Goal: Task Accomplishment & Management: Complete application form

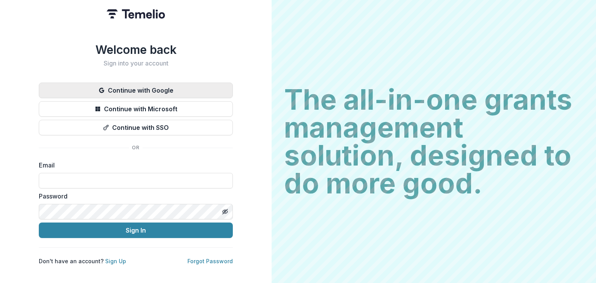
click at [135, 89] on button "Continue with Google" at bounding box center [136, 91] width 194 height 16
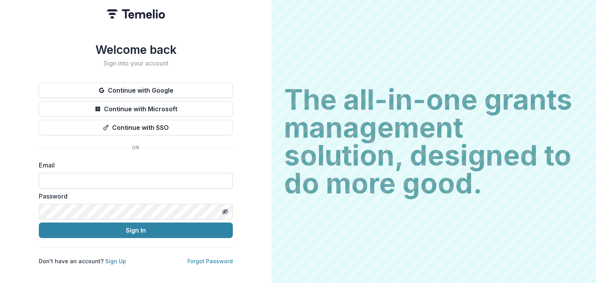
click at [146, 179] on input at bounding box center [136, 181] width 194 height 16
type input "**********"
click at [226, 210] on line "Toggle password visibility" at bounding box center [225, 212] width 5 height 5
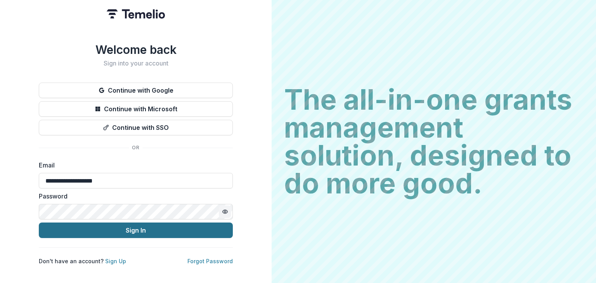
click at [199, 227] on button "Sign In" at bounding box center [136, 231] width 194 height 16
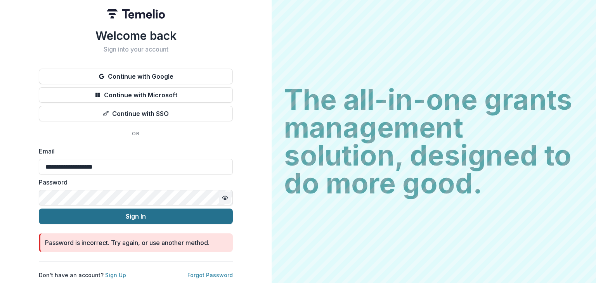
click at [121, 210] on button "Sign In" at bounding box center [136, 217] width 194 height 16
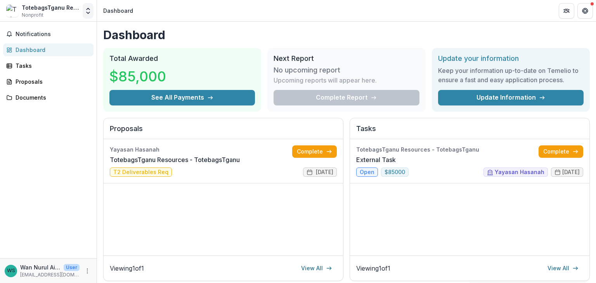
click at [88, 12] on icon "Open entity switcher" at bounding box center [88, 11] width 8 height 8
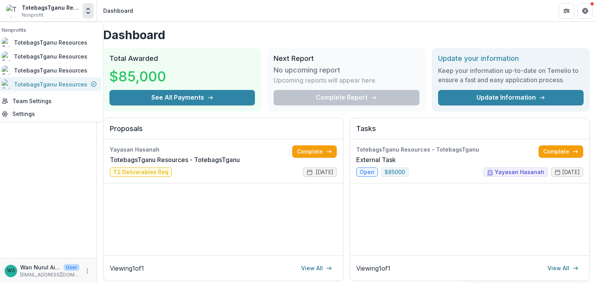
click at [65, 86] on div "TotebagsTganu Resources" at bounding box center [50, 84] width 73 height 8
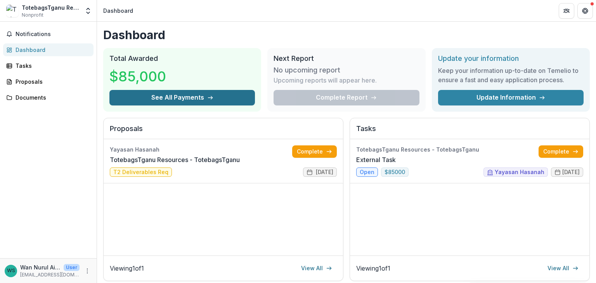
click at [185, 98] on button "See All Payments" at bounding box center [182, 98] width 146 height 16
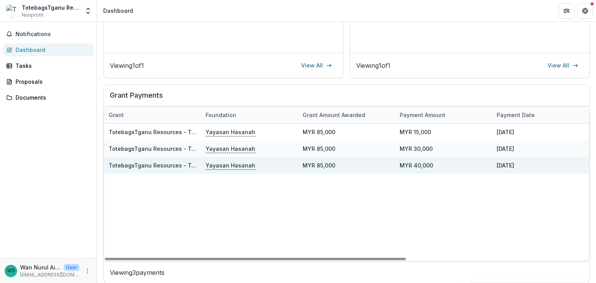
drag, startPoint x: 399, startPoint y: 258, endPoint x: 230, endPoint y: 172, distance: 189.5
click at [301, 261] on div at bounding box center [255, 259] width 301 height 2
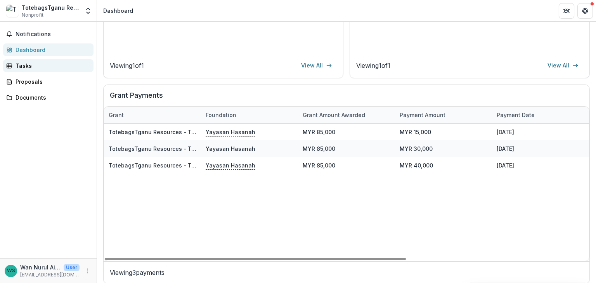
click at [21, 63] on div "Tasks" at bounding box center [52, 66] width 72 height 8
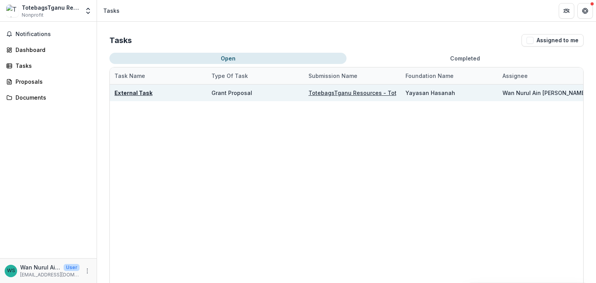
click at [345, 94] on u "TotebagsTganu Resources - TotebagsTganu" at bounding box center [370, 93] width 122 height 7
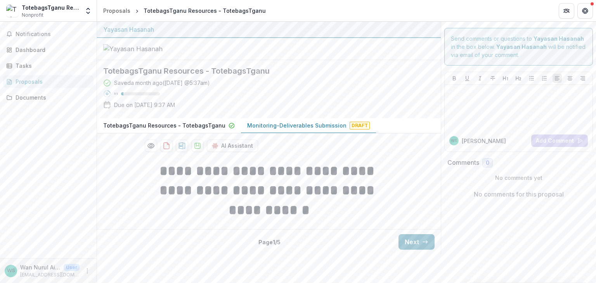
scroll to position [6, 0]
click at [416, 250] on button "Next" at bounding box center [417, 243] width 36 height 16
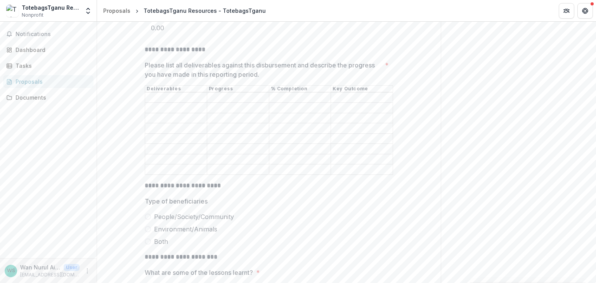
scroll to position [342, 0]
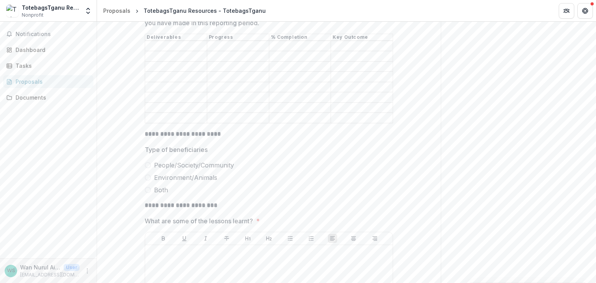
click at [151, 170] on label "People/Society/Community" at bounding box center [269, 165] width 249 height 9
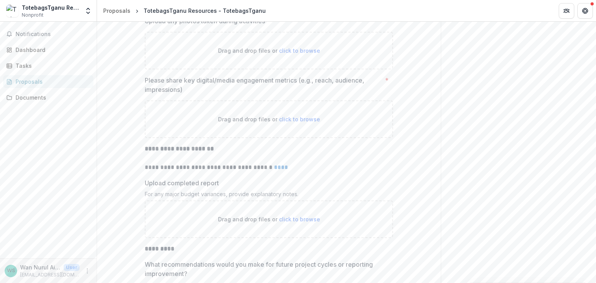
scroll to position [1859, 0]
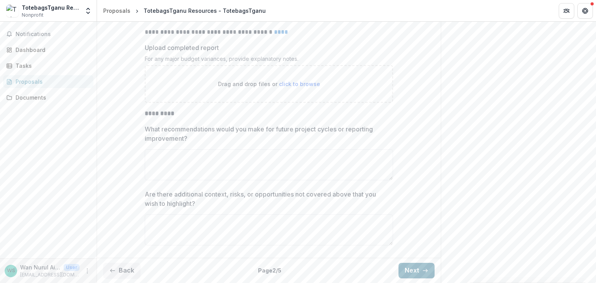
click at [410, 267] on button "Next" at bounding box center [417, 271] width 36 height 16
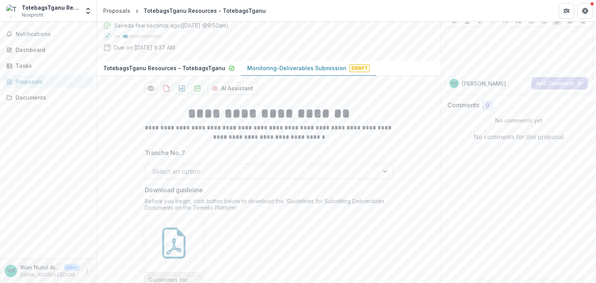
scroll to position [129, 0]
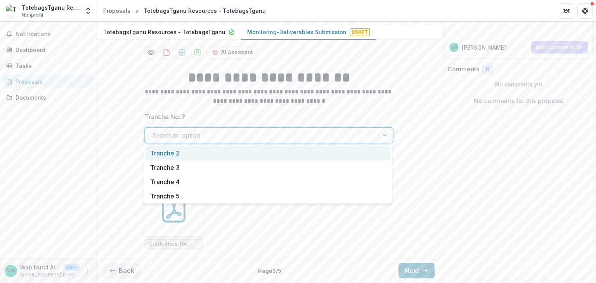
click at [238, 134] on div at bounding box center [262, 135] width 220 height 11
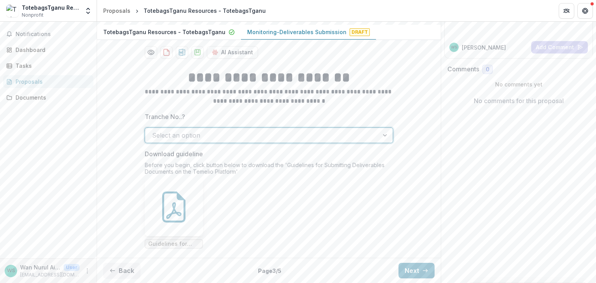
click at [238, 134] on div at bounding box center [262, 135] width 220 height 11
click at [405, 269] on button "Next" at bounding box center [417, 271] width 36 height 16
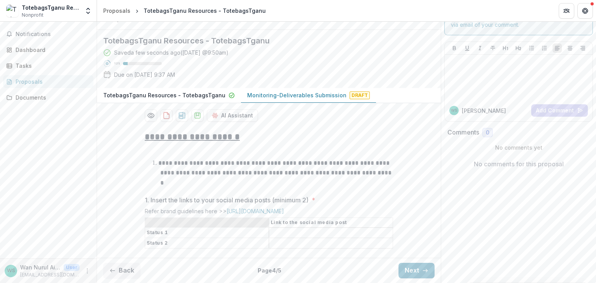
scroll to position [54, 0]
click at [415, 269] on button "Next" at bounding box center [417, 271] width 36 height 16
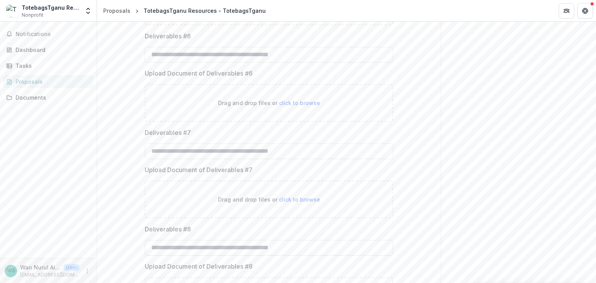
scroll to position [707, 0]
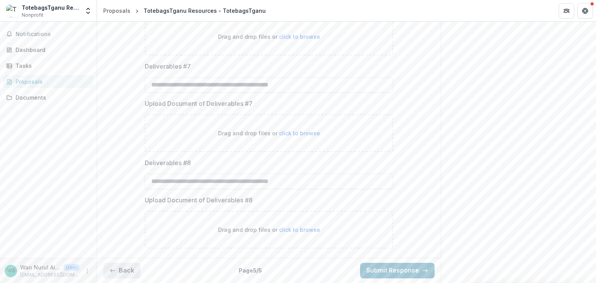
click at [127, 269] on button "Back" at bounding box center [121, 271] width 37 height 16
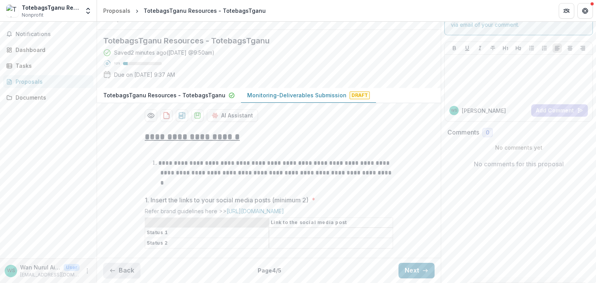
click at [123, 269] on button "Back" at bounding box center [121, 271] width 37 height 16
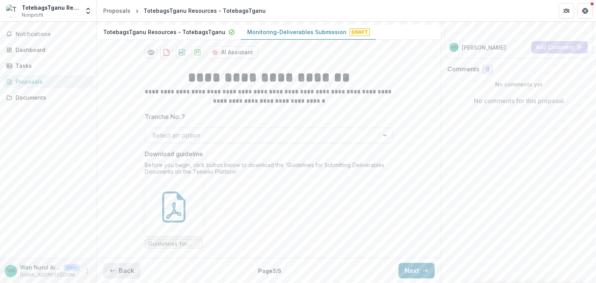
click at [120, 270] on button "Back" at bounding box center [121, 271] width 37 height 16
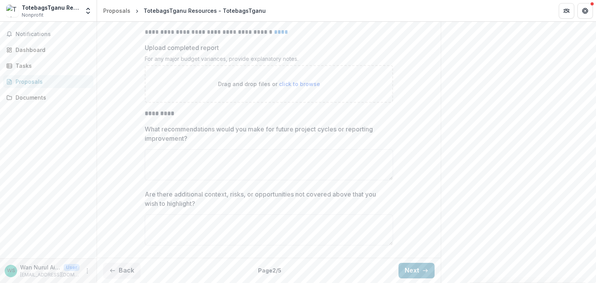
scroll to position [1859, 0]
click at [132, 270] on button "Back" at bounding box center [121, 271] width 37 height 16
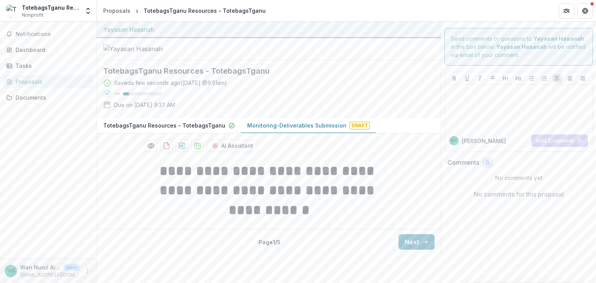
scroll to position [6, 0]
click at [179, 150] on icon "download-proposal" at bounding box center [182, 146] width 8 height 8
click at [165, 150] on icon "download-proposal" at bounding box center [167, 146] width 8 height 8
click at [412, 250] on button "Next" at bounding box center [417, 243] width 36 height 16
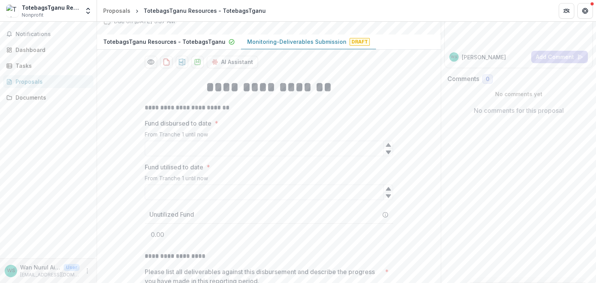
scroll to position [136, 0]
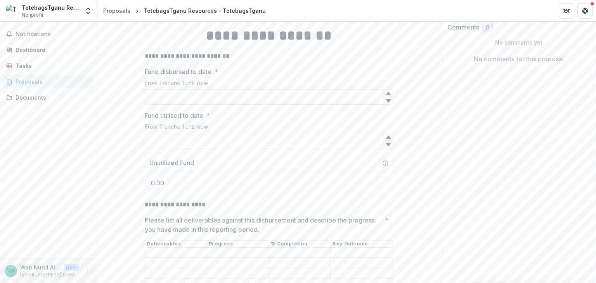
click at [188, 105] on input "Fund disbursed to date *" at bounding box center [269, 97] width 249 height 16
type input "*****"
click at [182, 149] on input "Fund utilised to date *" at bounding box center [269, 141] width 249 height 16
type input "*****"
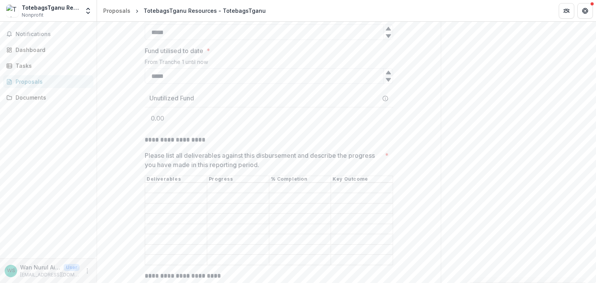
scroll to position [252, 0]
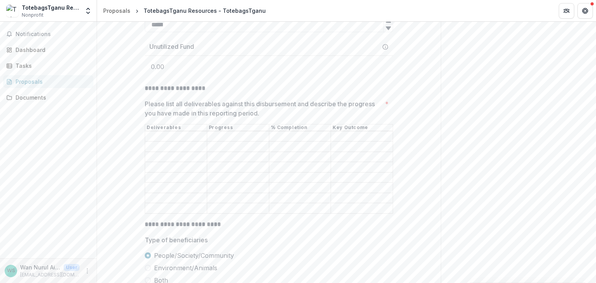
click at [171, 141] on input "Please list all deliverables against this disbursement and describe the progres…" at bounding box center [176, 136] width 62 height 9
drag, startPoint x: 219, startPoint y: 136, endPoint x: 182, endPoint y: 136, distance: 36.5
click at [182, 118] on p "Please list all deliverables against this disbursement and describe the progres…" at bounding box center [263, 108] width 237 height 19
drag, startPoint x: 432, startPoint y: 160, endPoint x: 385, endPoint y: 168, distance: 47.2
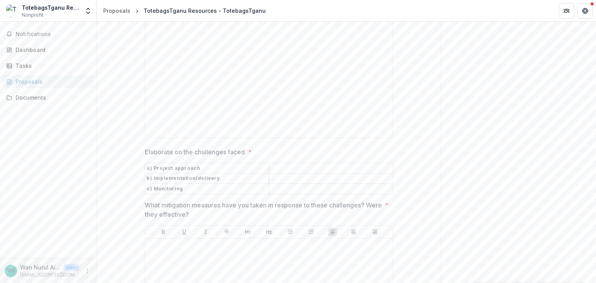
scroll to position [705, 0]
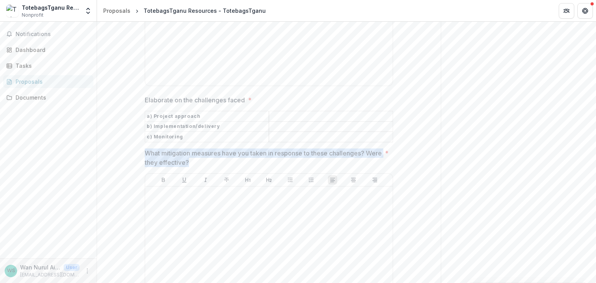
drag, startPoint x: 209, startPoint y: 184, endPoint x: 135, endPoint y: 181, distance: 74.2
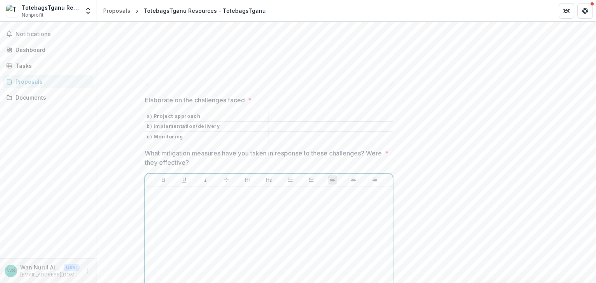
click at [216, 245] on div at bounding box center [269, 248] width 242 height 116
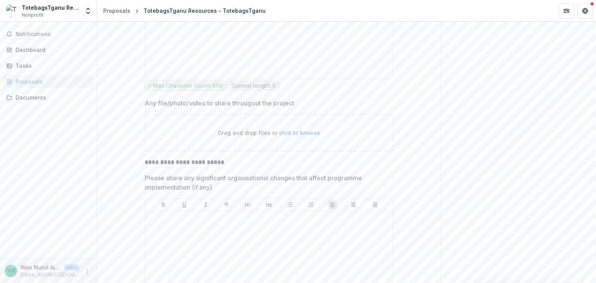
scroll to position [1145, 0]
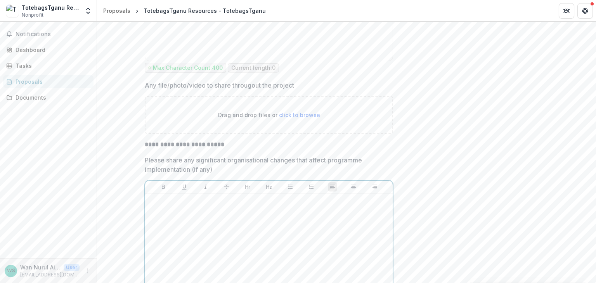
click at [229, 220] on div at bounding box center [269, 255] width 242 height 116
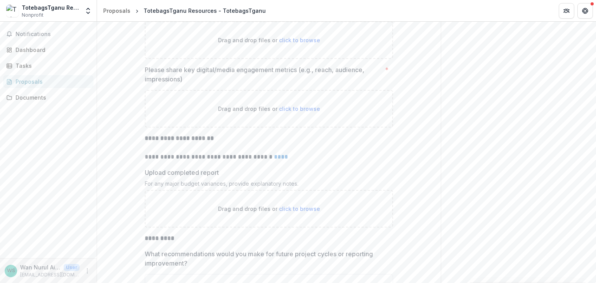
scroll to position [1761, 0]
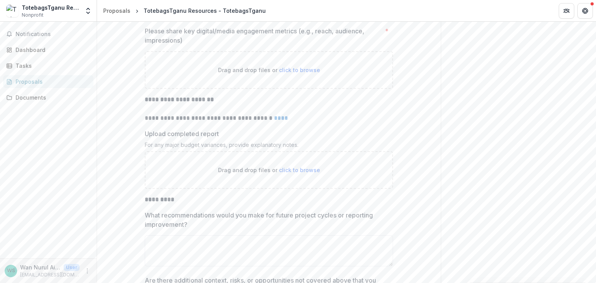
click at [278, 121] on link "****" at bounding box center [281, 118] width 14 height 6
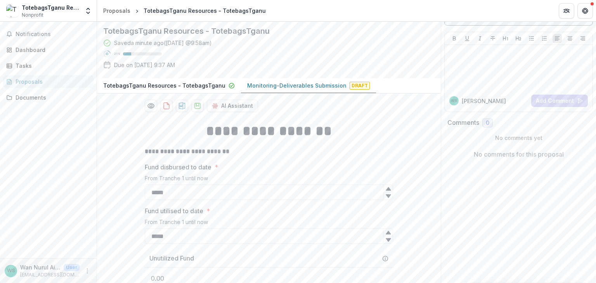
scroll to position [27, 0]
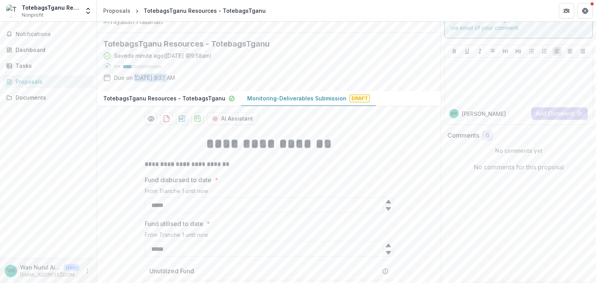
drag, startPoint x: 135, startPoint y: 113, endPoint x: 166, endPoint y: 112, distance: 31.1
click at [166, 82] on p "Due on Jan 31, 2026, 9:37 AM" at bounding box center [144, 78] width 61 height 8
click at [209, 85] on div "Saved a minute ago ( Today @ 9:58am ) 21 % Due on Jan 31, 2026, 9:37 AM" at bounding box center [262, 68] width 319 height 33
drag, startPoint x: 201, startPoint y: 115, endPoint x: 139, endPoint y: 116, distance: 61.8
click at [139, 85] on div "Saved a minute ago ( Today @ 9:58am ) 21 % Due on Jan 31, 2026, 9:37 AM" at bounding box center [262, 68] width 319 height 33
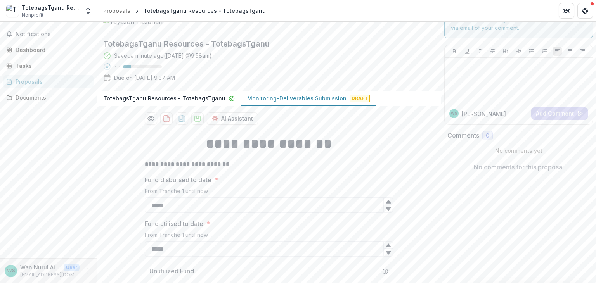
click at [216, 85] on div "Saved a minute ago ( Today @ 9:58am ) 21 % Due on Jan 31, 2026, 9:37 AM" at bounding box center [262, 68] width 319 height 33
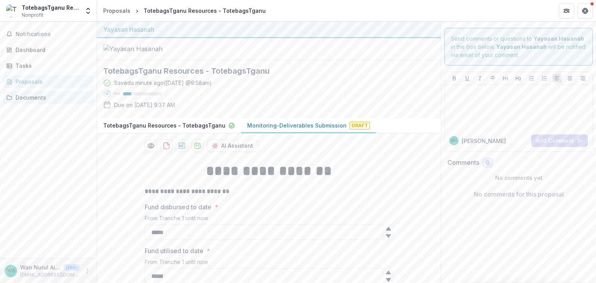
click at [35, 101] on div "Documents" at bounding box center [52, 98] width 72 height 8
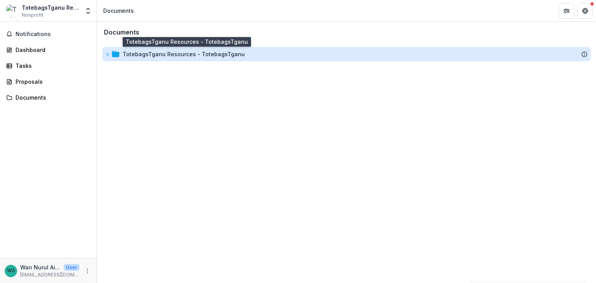
click at [205, 55] on div "TotebagsTganu Resources - TotebagsTganu" at bounding box center [184, 54] width 122 height 8
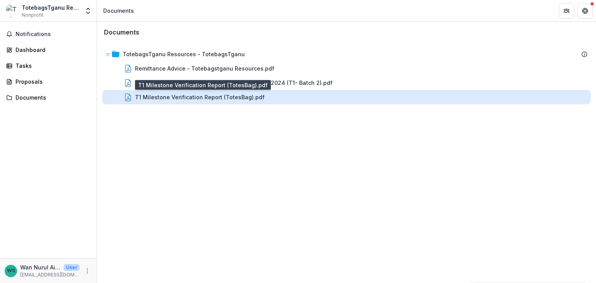
click at [208, 96] on div "T1 Milestone Verification Report (TotesBag).pdf" at bounding box center [200, 97] width 130 height 8
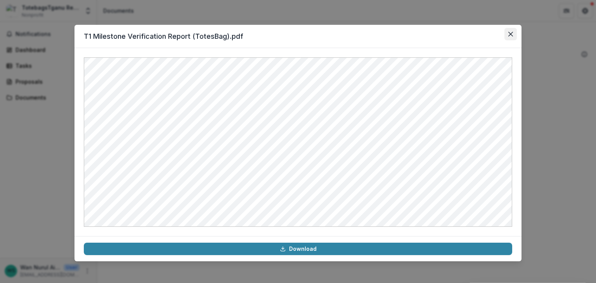
click at [507, 31] on button "Close" at bounding box center [511, 34] width 12 height 12
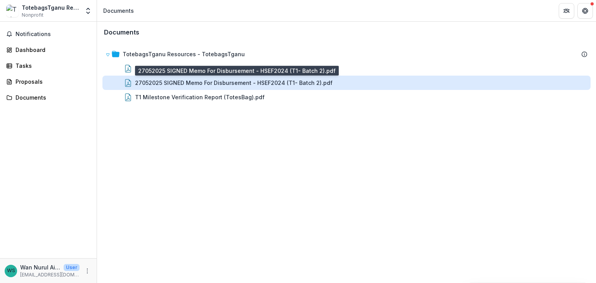
click at [216, 80] on div "27052025 SIGNED Memo For Disbursement - HSEF2024 (T1- Batch 2).pdf" at bounding box center [234, 83] width 198 height 8
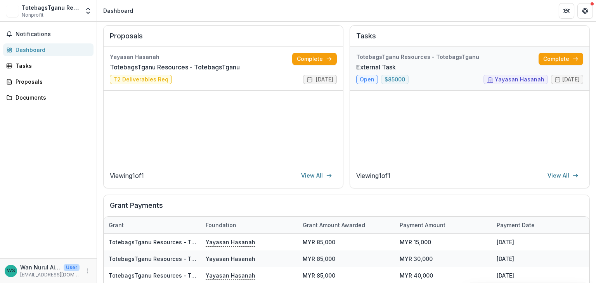
scroll to position [41, 0]
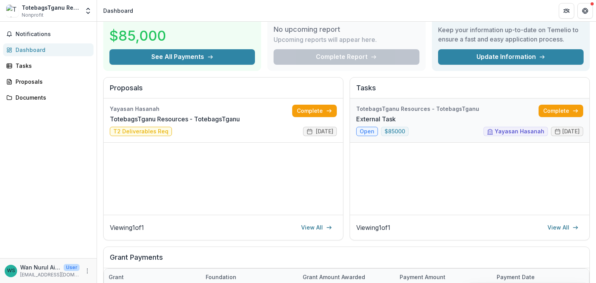
click at [396, 115] on link "External Task" at bounding box center [376, 119] width 40 height 9
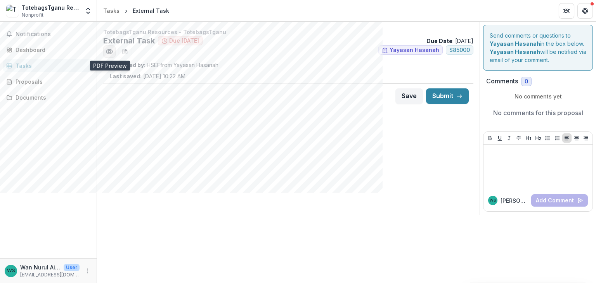
click at [113, 54] on button "Preview b1d9de98-2409-42c9-bd5c-f7143a497ca3.pdf" at bounding box center [109, 51] width 12 height 12
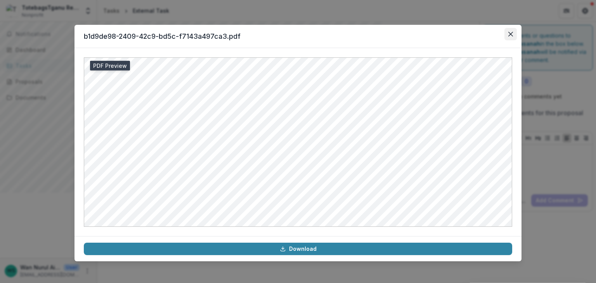
click at [514, 31] on button "Close" at bounding box center [511, 34] width 12 height 12
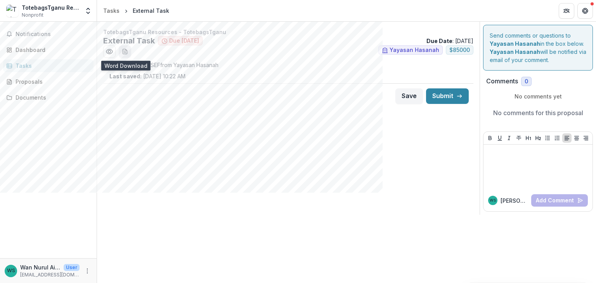
click at [127, 51] on icon "download-word-button" at bounding box center [125, 51] width 4 height 5
click at [424, 50] on span "Yayasan Hasanah" at bounding box center [415, 50] width 50 height 7
click at [388, 51] on icon at bounding box center [385, 50] width 6 height 6
drag, startPoint x: 210, startPoint y: 75, endPoint x: 174, endPoint y: 75, distance: 36.5
click at [174, 75] on div "Assigned by : HSEF from Yayasan Hasanah Last saved: Aug 16, 2025, 10:23 AM" at bounding box center [288, 70] width 358 height 19
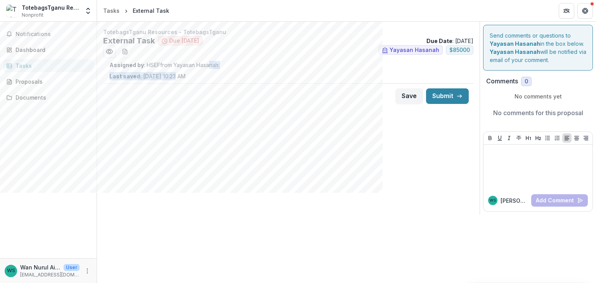
click at [228, 70] on div "Assigned by : HSEF from Yayasan Hasanah Last saved: Aug 16, 2025, 10:23 AM" at bounding box center [288, 70] width 358 height 19
click at [116, 12] on div "Tasks" at bounding box center [111, 11] width 16 height 8
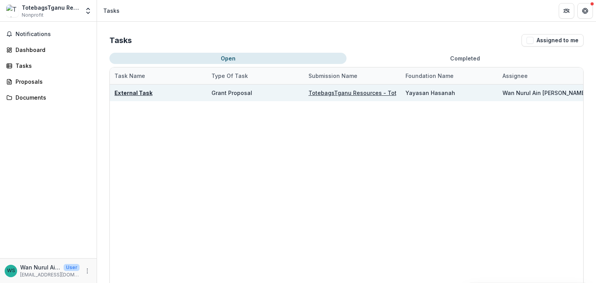
click at [144, 93] on u "External Task" at bounding box center [134, 93] width 38 height 7
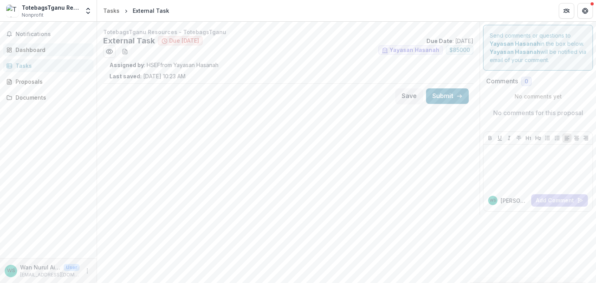
click at [36, 52] on div "Dashboard" at bounding box center [52, 50] width 72 height 8
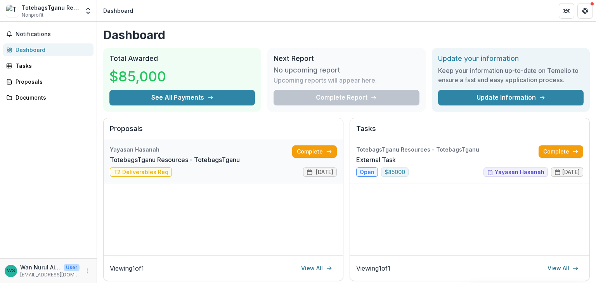
click at [199, 160] on link "TotebagsTganu Resources - TotebagsTganu" at bounding box center [175, 159] width 130 height 9
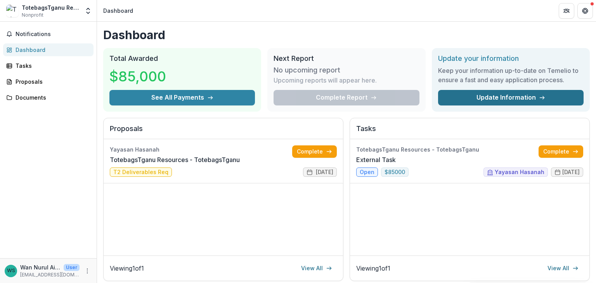
click at [512, 97] on link "Update Information" at bounding box center [511, 98] width 146 height 16
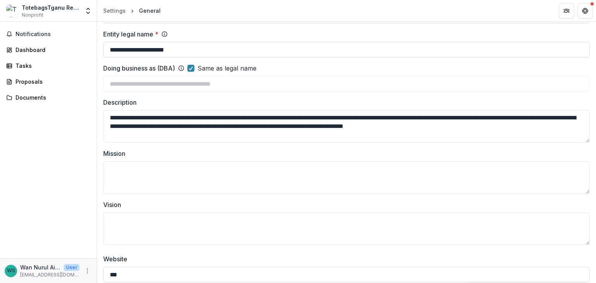
scroll to position [15, 0]
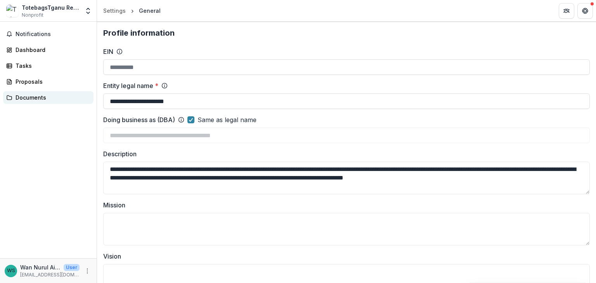
click at [52, 95] on div "Documents" at bounding box center [52, 98] width 72 height 8
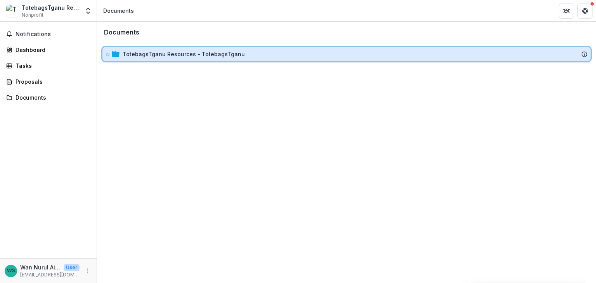
click at [186, 49] on div "TotebagsTganu Resources - TotebagsTganu" at bounding box center [347, 54] width 488 height 14
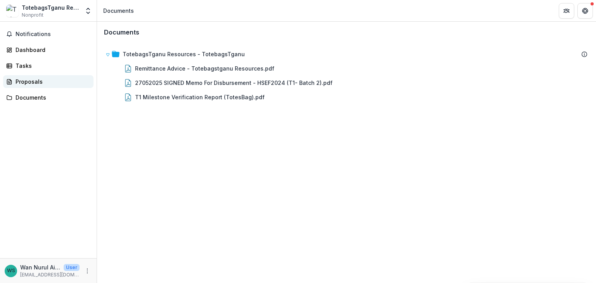
click at [50, 83] on div "Proposals" at bounding box center [52, 82] width 72 height 8
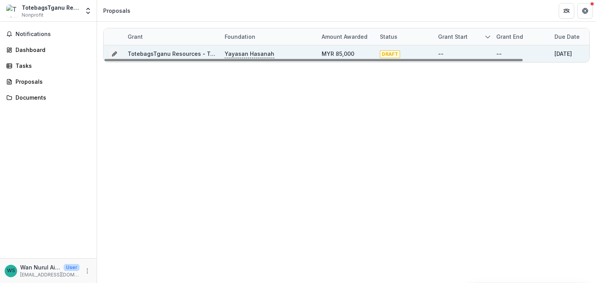
click at [200, 54] on link "TotebagsTganu Resources - TotebagsTganu" at bounding box center [189, 53] width 122 height 7
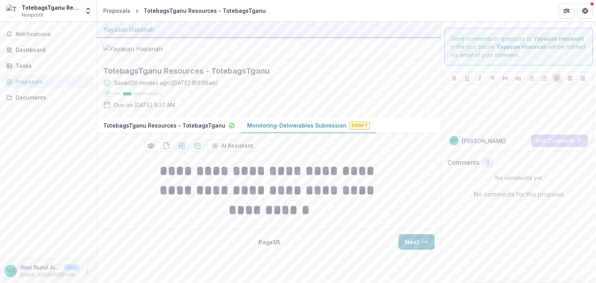
scroll to position [6, 0]
